Goal: Information Seeking & Learning: Learn about a topic

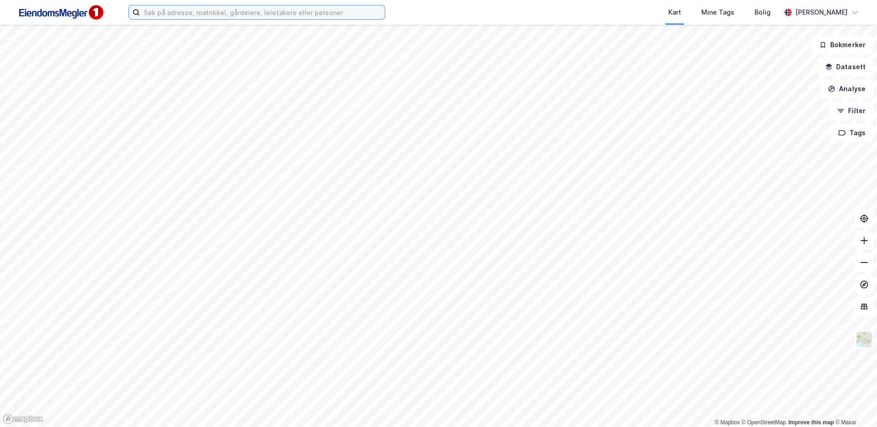
click at [213, 6] on input at bounding box center [262, 13] width 245 height 14
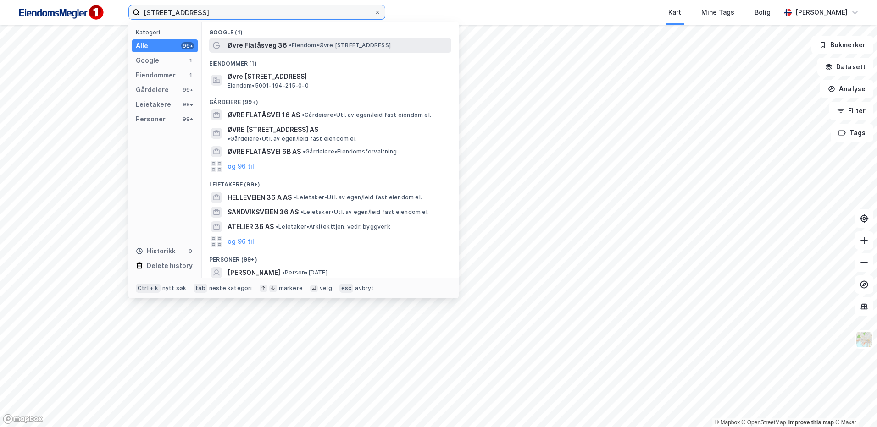
type input "[STREET_ADDRESS]"
click at [259, 45] on span "Øvre Flatåsveg 36" at bounding box center [257, 45] width 60 height 11
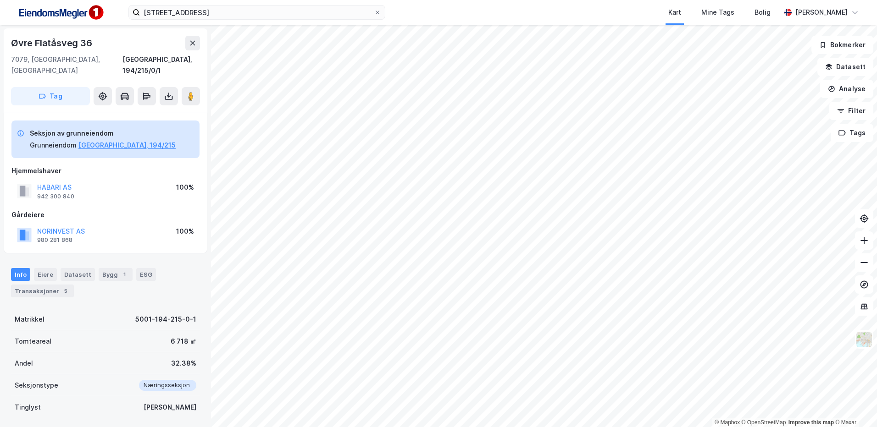
click at [121, 309] on div "Matrikkel 5001-194-215-0-1" at bounding box center [105, 320] width 189 height 22
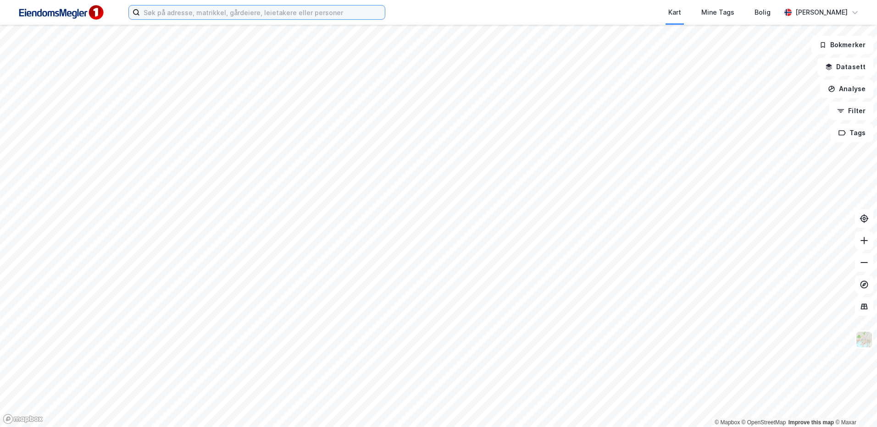
click at [223, 13] on input at bounding box center [262, 13] width 245 height 14
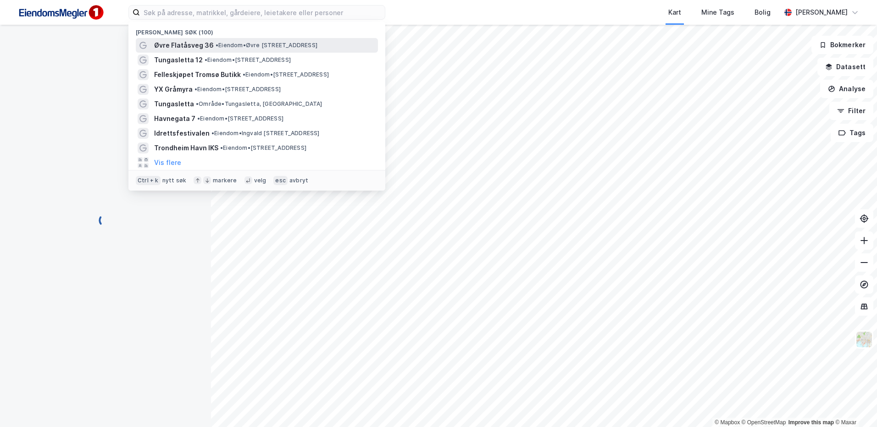
click at [248, 49] on span "• Eiendom • Øvre Flatåsveg 36, 7079 Flatåsen" at bounding box center [266, 45] width 102 height 7
